Goal: Check status: Check status

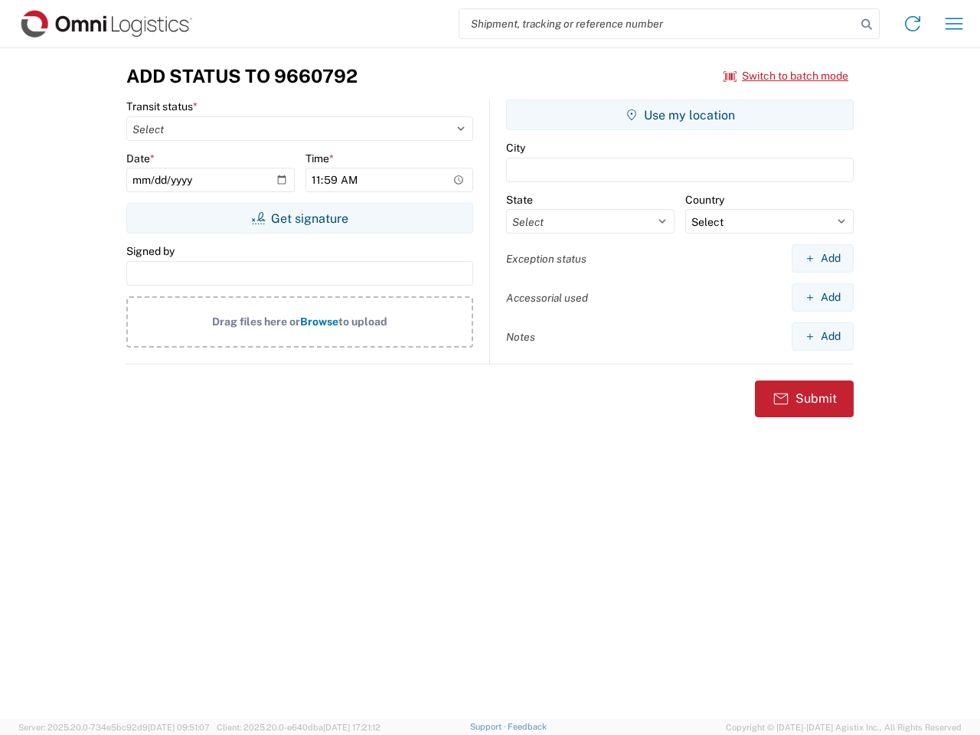
click at [658, 24] on input "search" at bounding box center [657, 23] width 397 height 29
click at [867, 24] on icon at bounding box center [866, 24] width 21 height 21
click at [912, 24] on icon at bounding box center [912, 23] width 24 height 24
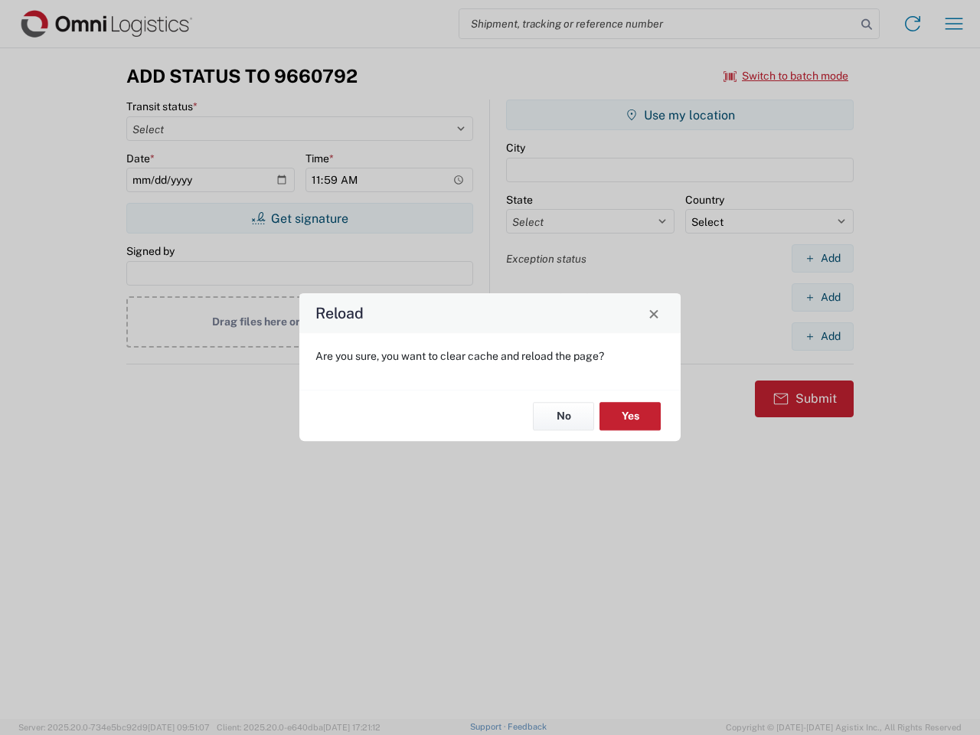
click at [786, 76] on div "Reload Are you sure, you want to clear cache and reload the page? No Yes" at bounding box center [490, 367] width 980 height 735
click at [299, 218] on div "Reload Are you sure, you want to clear cache and reload the page? No Yes" at bounding box center [490, 367] width 980 height 735
click at [680, 115] on div "Reload Are you sure, you want to clear cache and reload the page? No Yes" at bounding box center [490, 367] width 980 height 735
click at [822, 258] on div "Reload Are you sure, you want to clear cache and reload the page? No Yes" at bounding box center [490, 367] width 980 height 735
click at [822, 297] on div "Reload Are you sure, you want to clear cache and reload the page? No Yes" at bounding box center [490, 367] width 980 height 735
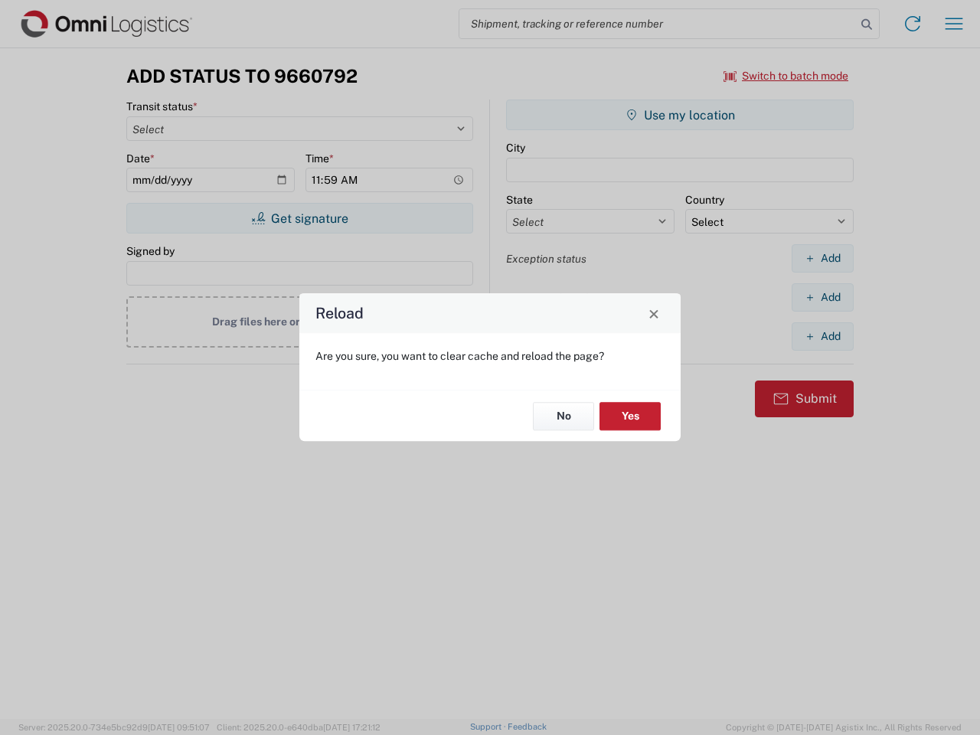
click at [822, 336] on div "Reload Are you sure, you want to clear cache and reload the page? No Yes" at bounding box center [490, 367] width 980 height 735
